Goal: Check status

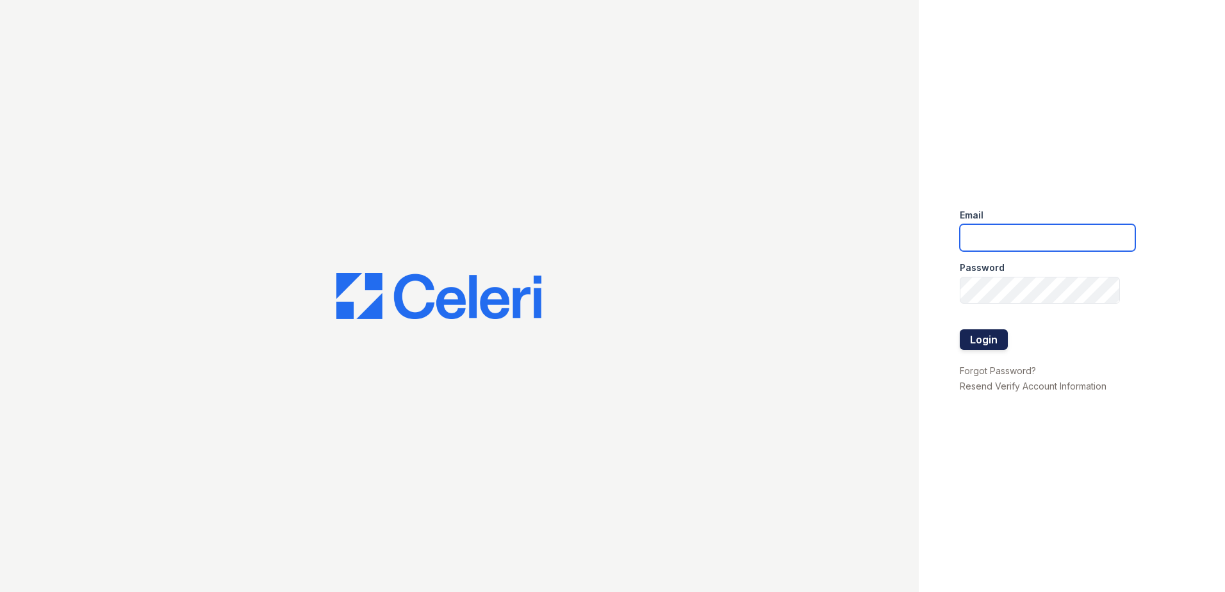
type input "arrivewestborough@trinity-pm.com"
click at [981, 335] on button "Login" at bounding box center [984, 339] width 48 height 21
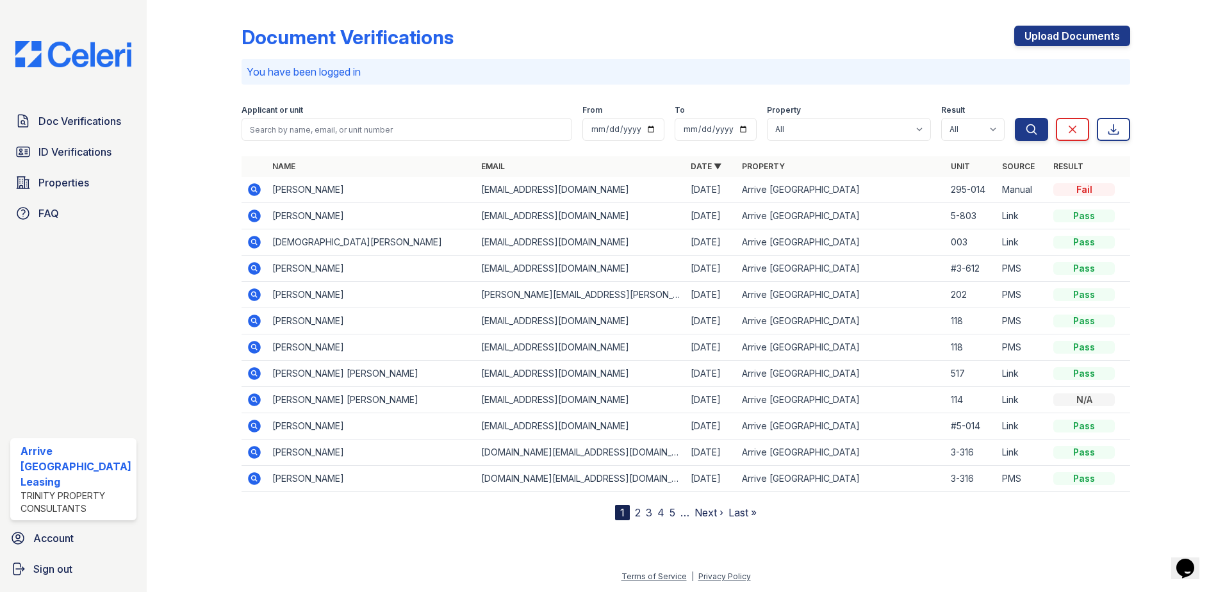
click at [257, 188] on icon at bounding box center [254, 189] width 13 height 13
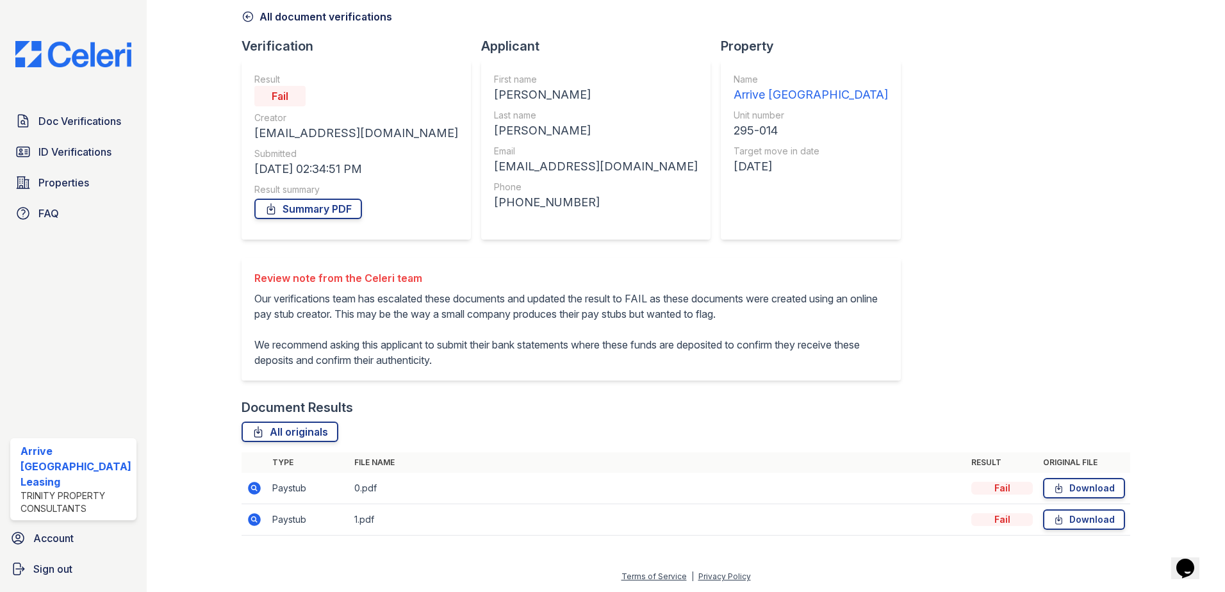
scroll to position [73, 0]
click at [251, 484] on icon at bounding box center [254, 488] width 15 height 15
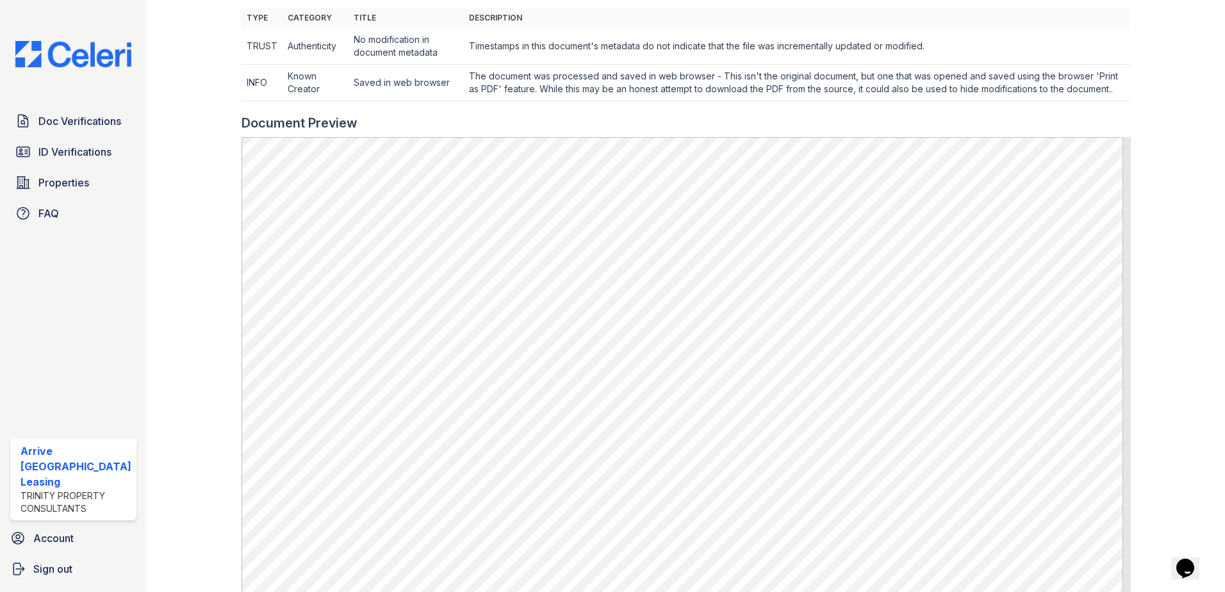
scroll to position [442, 0]
